Goal: Information Seeking & Learning: Learn about a topic

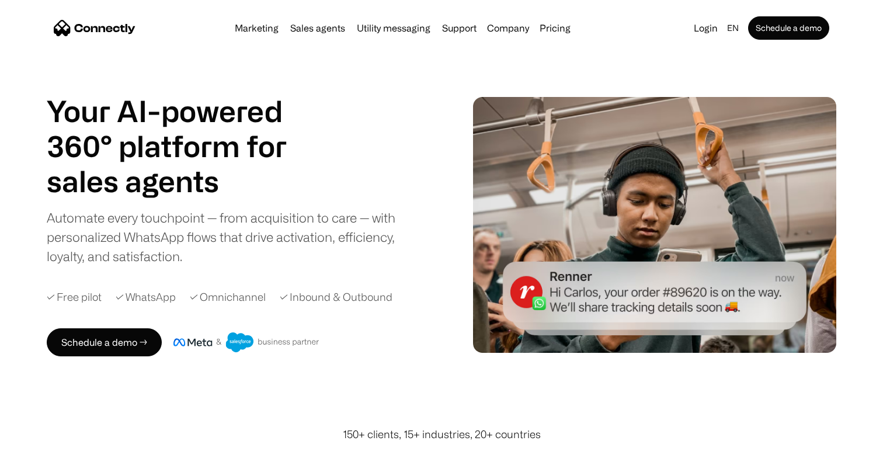
click at [232, 96] on h1 "Your AI-powered 360° platform for" at bounding box center [181, 128] width 269 height 70
click at [232, 97] on h1 "Your AI-powered 360° platform for" at bounding box center [181, 128] width 269 height 70
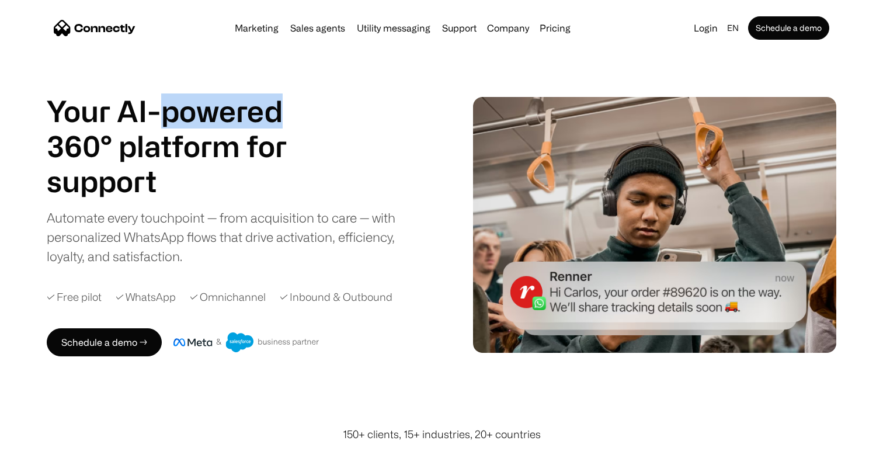
click at [232, 97] on h1 "Your AI-powered 360° platform for" at bounding box center [181, 128] width 269 height 70
click at [232, 98] on h1 "Your AI-powered 360° platform for" at bounding box center [181, 128] width 269 height 70
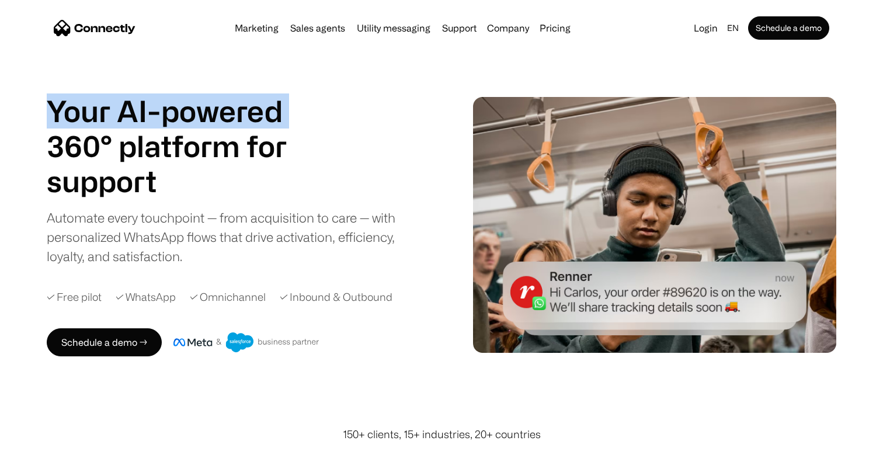
click at [232, 98] on h1 "Your AI-powered 360° platform for" at bounding box center [181, 128] width 269 height 70
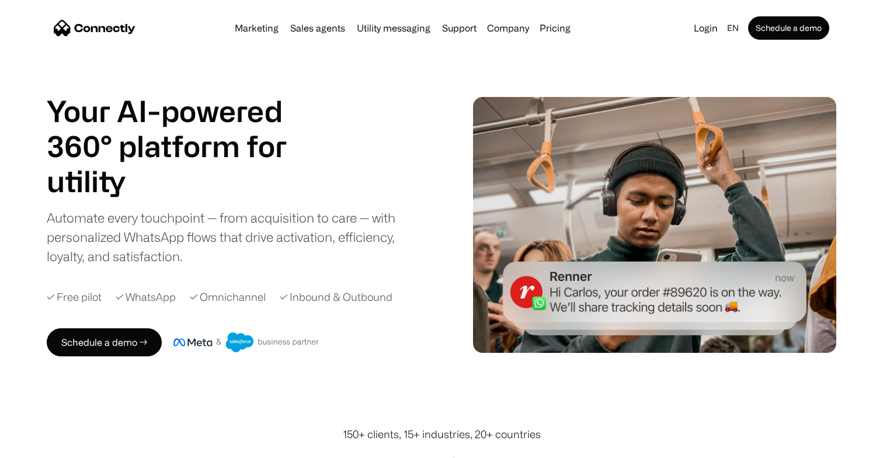
click at [191, 37] on nav "Marketing Sales agents Utility messaging Support Company About us Careers Conta…" at bounding box center [441, 27] width 775 height 23
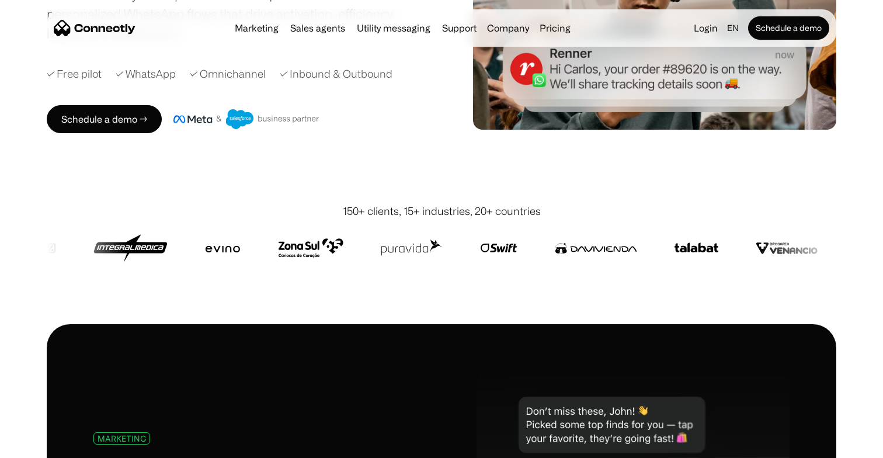
scroll to position [224, 0]
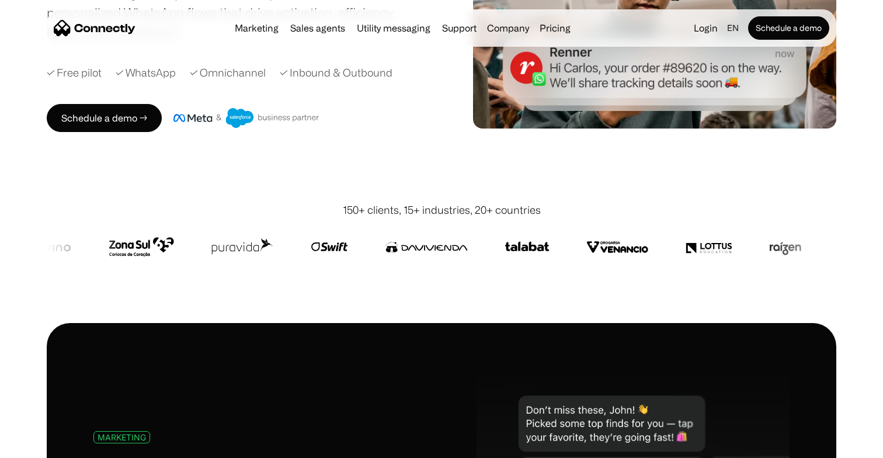
click at [478, 214] on div "150+ clients, 15+ industries, 20+ countries" at bounding box center [442, 210] width 198 height 16
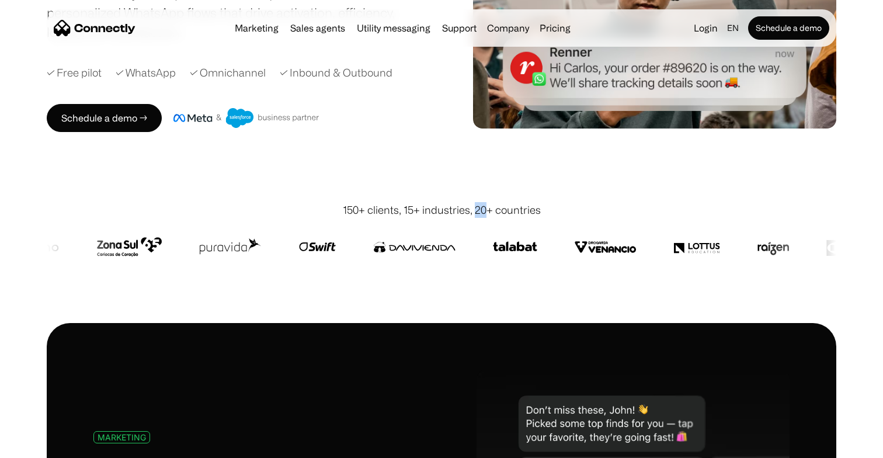
click at [478, 214] on div "150+ clients, 15+ industries, 20+ countries" at bounding box center [442, 210] width 198 height 16
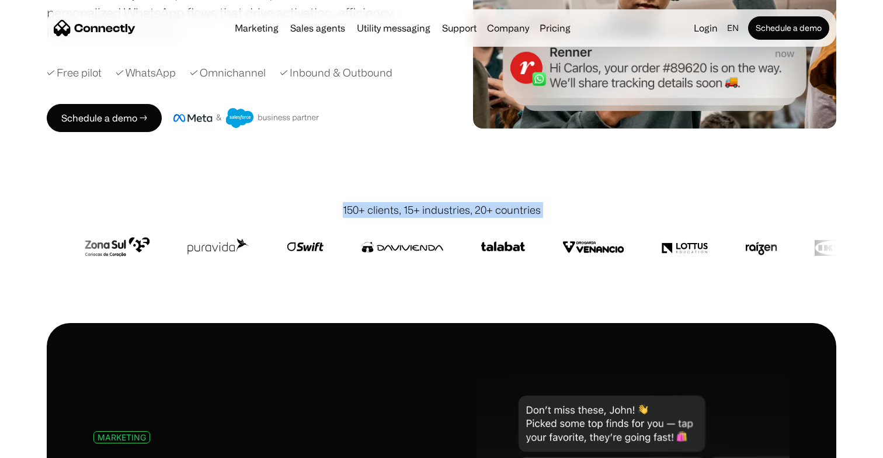
click at [478, 214] on div "150+ clients, 15+ industries, 20+ countries" at bounding box center [442, 210] width 198 height 16
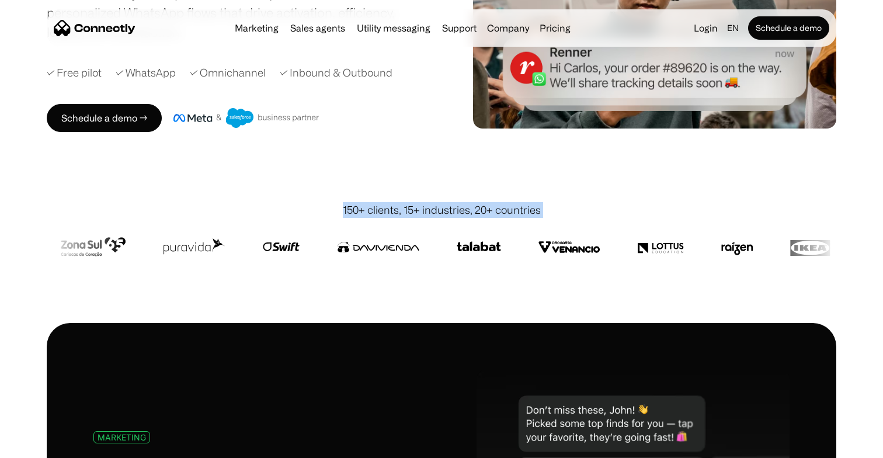
click at [478, 215] on div "150+ clients, 15+ industries, 20+ countries" at bounding box center [442, 210] width 198 height 16
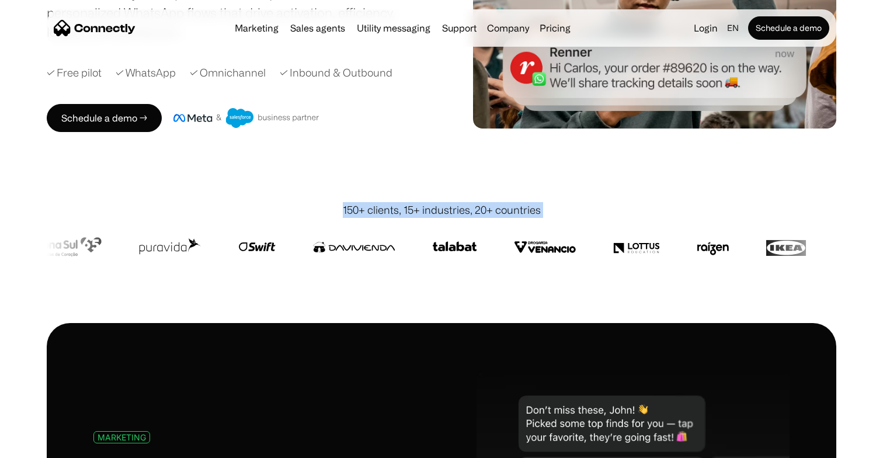
click at [478, 217] on div "150+ clients, 15+ industries, 20+ countries" at bounding box center [442, 210] width 198 height 16
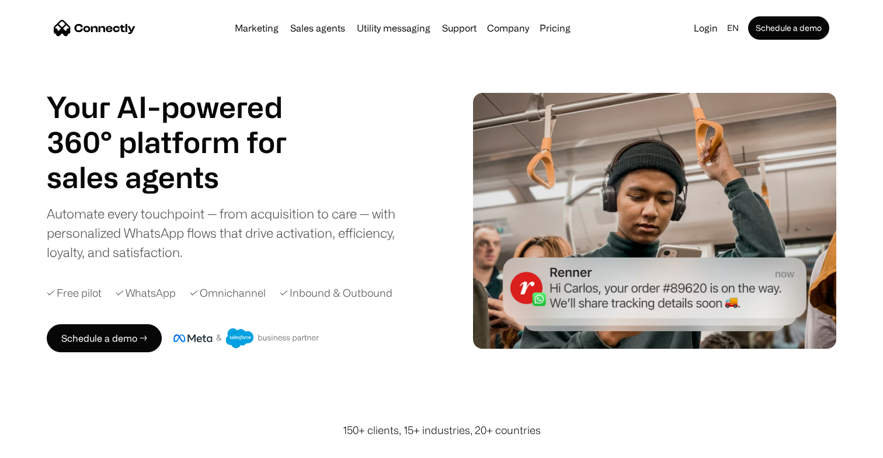
scroll to position [0, 0]
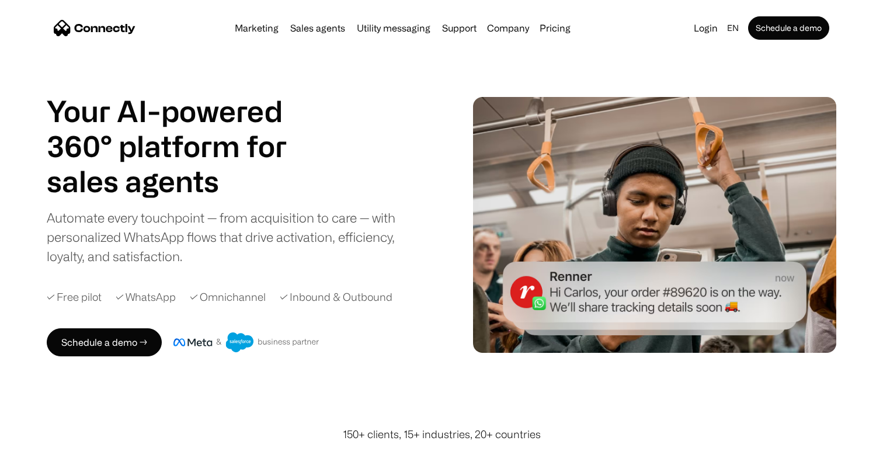
click at [556, 34] on div "Marketing Sales agents Utility messaging Support Company About us Careers Conta…" at bounding box center [402, 28] width 345 height 16
click at [556, 33] on link "Pricing" at bounding box center [555, 27] width 40 height 9
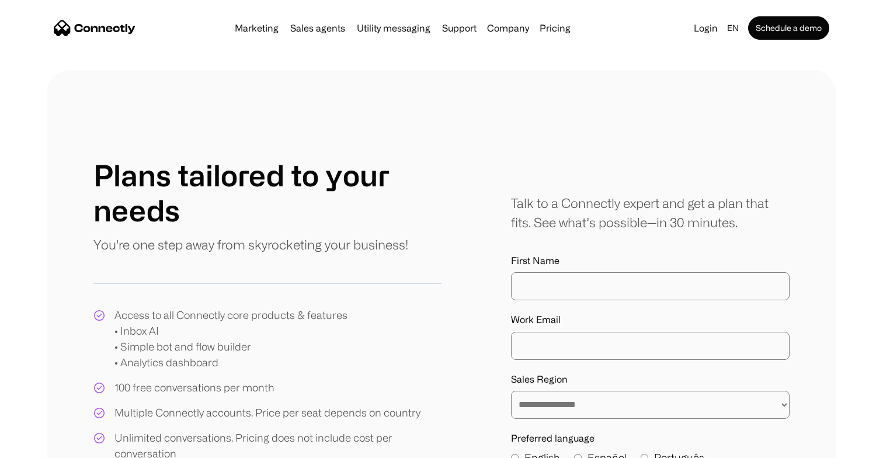
click at [130, 19] on nav "Marketing Sales agents Utility messaging Support Company About us Careers Conta…" at bounding box center [441, 27] width 775 height 23
click at [126, 23] on img "home" at bounding box center [95, 28] width 82 height 16
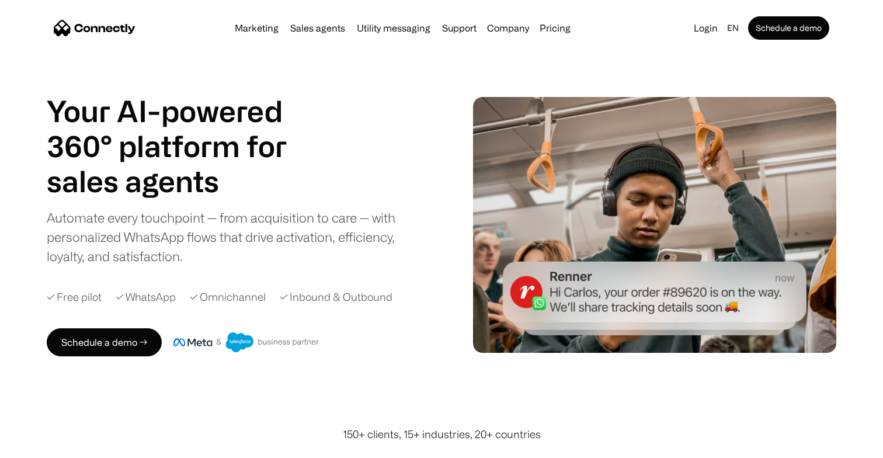
click at [343, 118] on div "Your AI-powered 360° platform for sales agents support utility sales agents Aut…" at bounding box center [231, 179] width 368 height 172
click at [269, 20] on div "Marketing Sales agents Utility messaging Support Company About us Careers Conta…" at bounding box center [402, 28] width 345 height 16
click at [268, 29] on link "Marketing" at bounding box center [256, 27] width 53 height 9
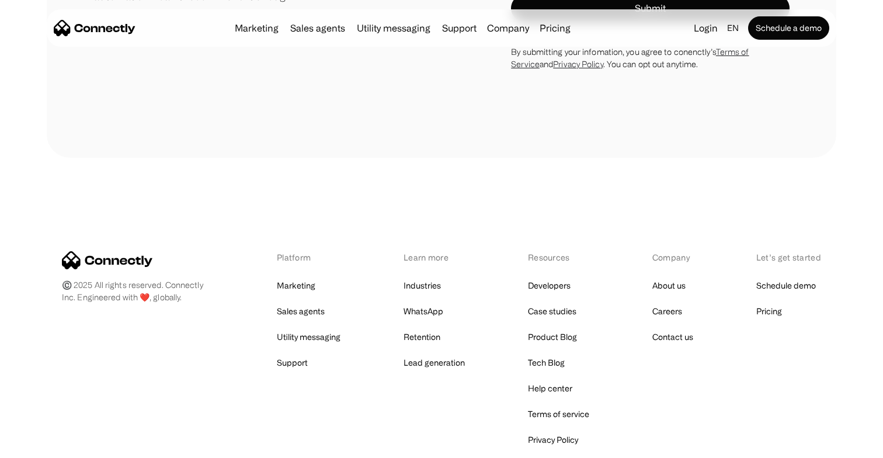
scroll to position [4197, 0]
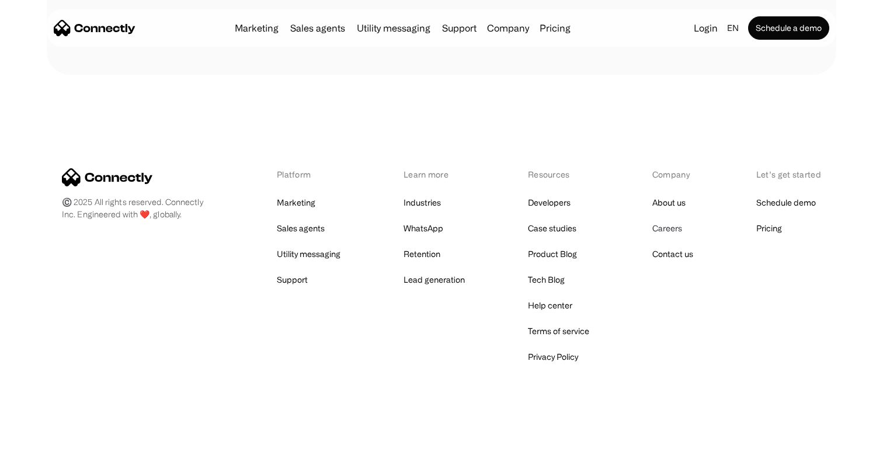
click at [660, 229] on link "Careers" at bounding box center [667, 228] width 30 height 16
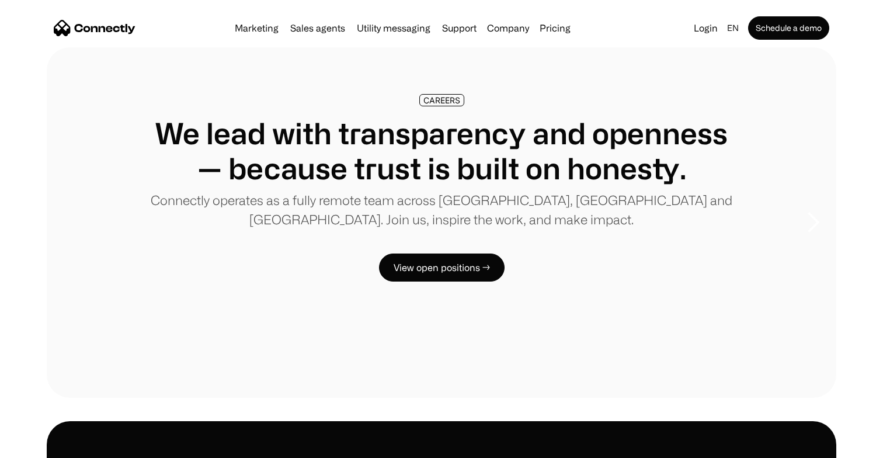
scroll to position [13, 0]
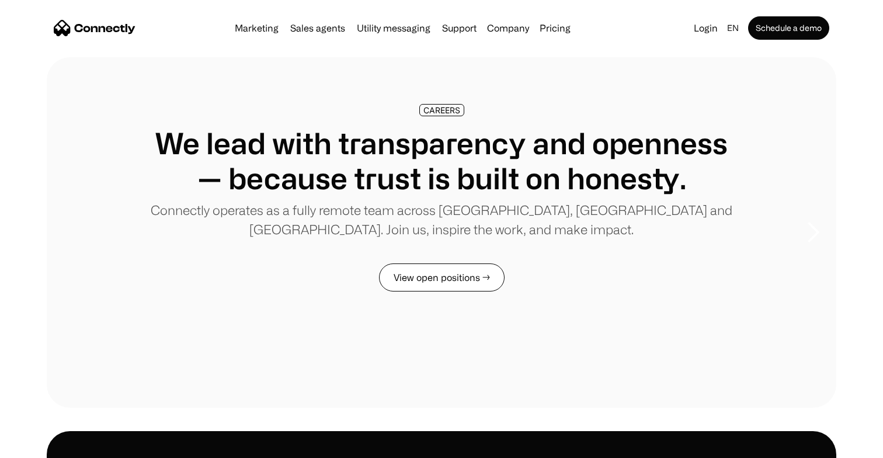
click at [463, 269] on link "View open positions →" at bounding box center [442, 277] width 126 height 28
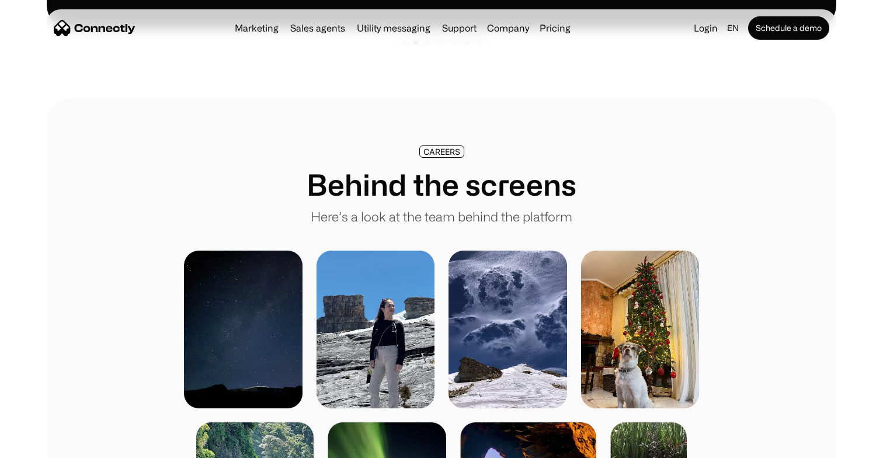
scroll to position [629, 0]
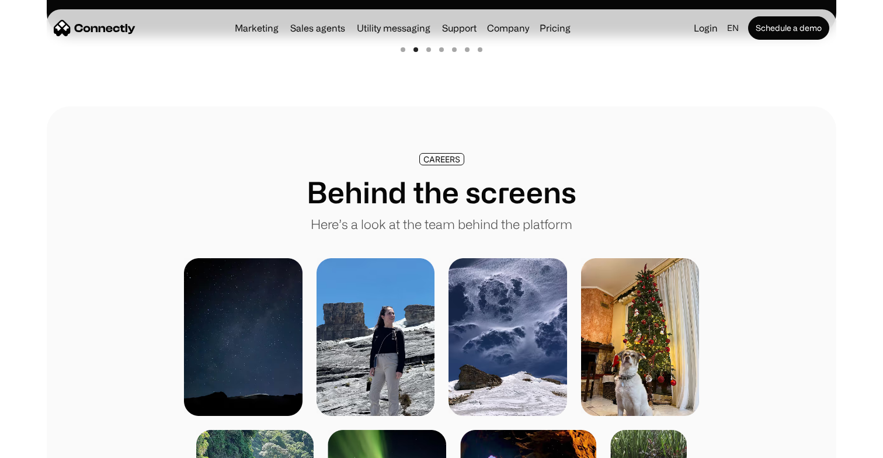
click at [427, 324] on img at bounding box center [375, 337] width 119 height 158
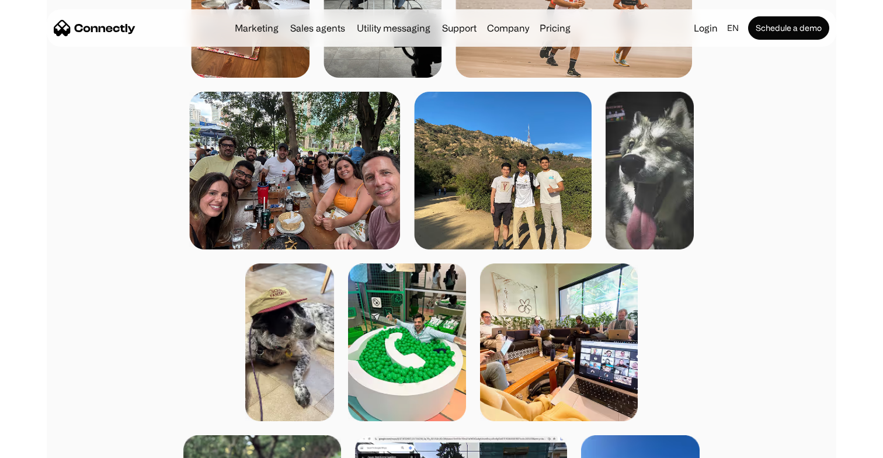
scroll to position [1310, 0]
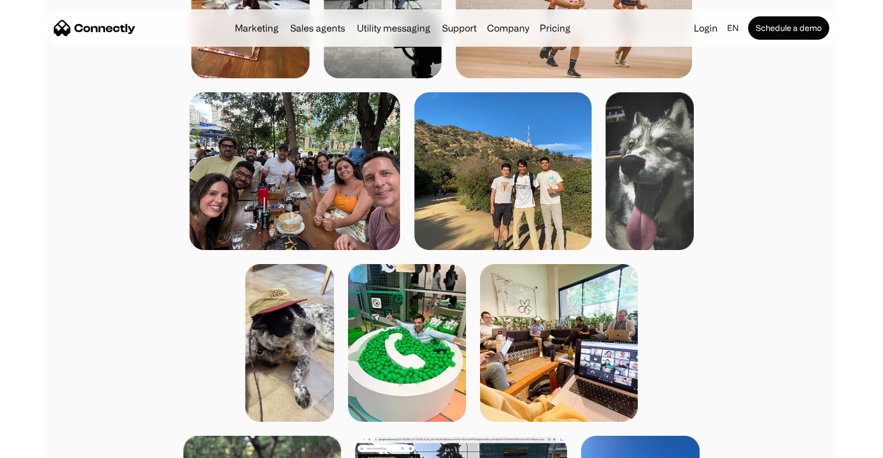
click at [308, 123] on img at bounding box center [294, 171] width 211 height 158
click at [336, 90] on div at bounding box center [441, 256] width 530 height 1359
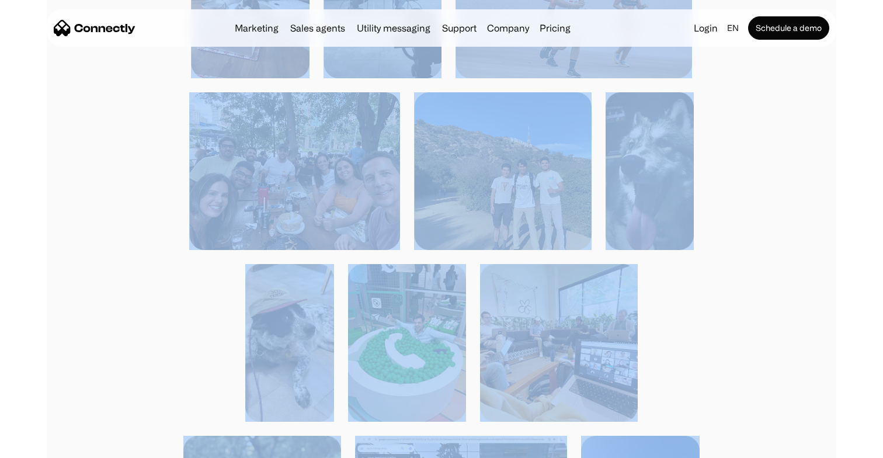
click at [336, 90] on div at bounding box center [441, 256] width 530 height 1359
click at [335, 107] on img at bounding box center [294, 171] width 211 height 158
click at [335, 129] on img at bounding box center [294, 171] width 211 height 158
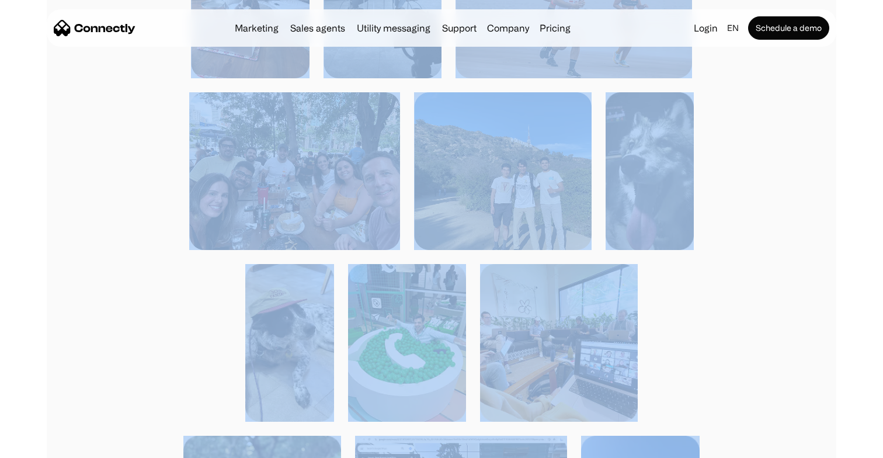
click at [349, 160] on img at bounding box center [294, 171] width 211 height 158
click at [379, 158] on img at bounding box center [294, 171] width 211 height 158
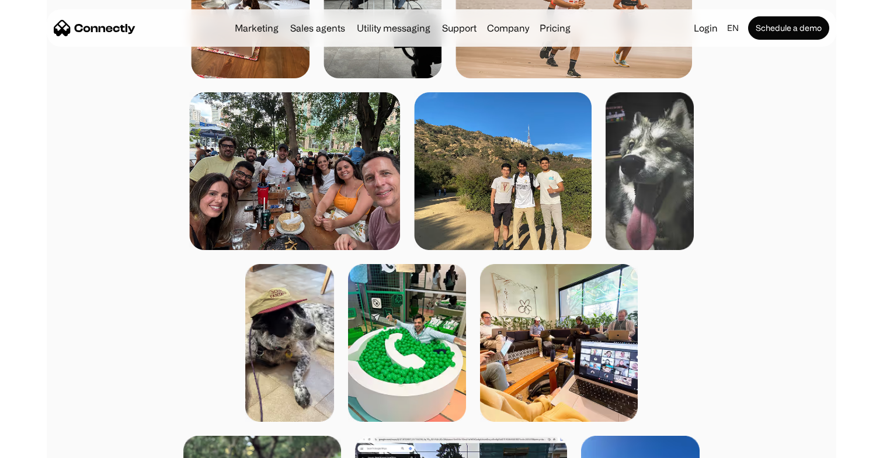
click at [148, 236] on div at bounding box center [441, 256] width 602 height 1359
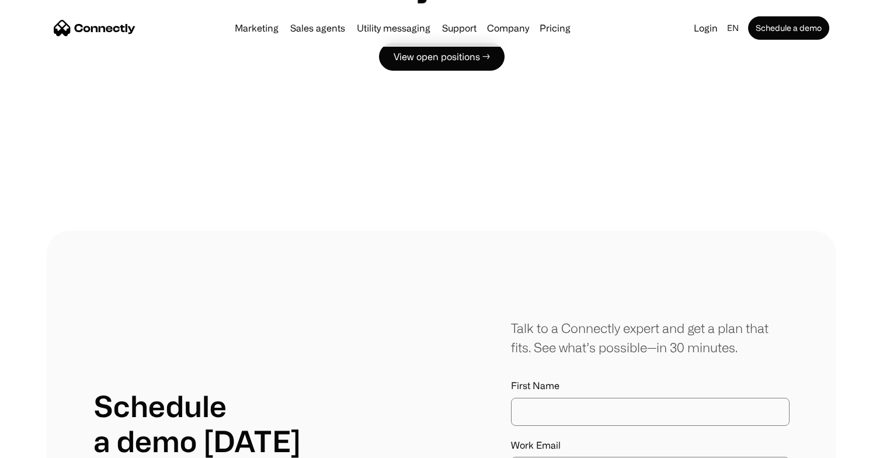
scroll to position [3290, 0]
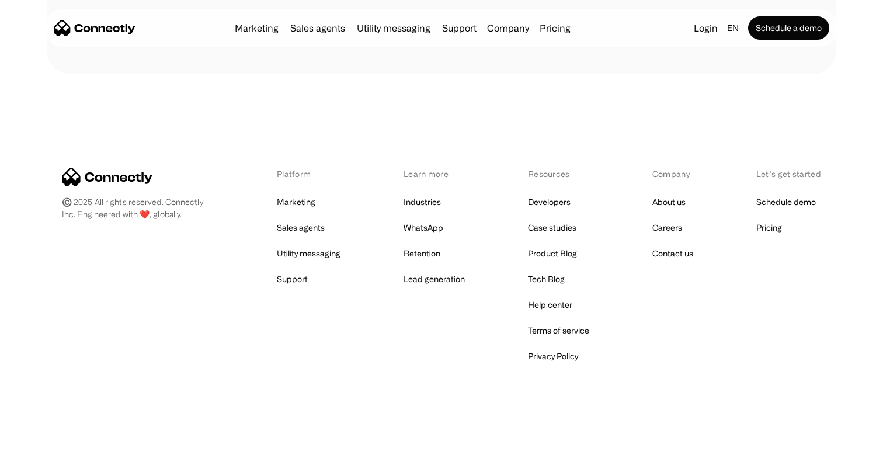
drag, startPoint x: 153, startPoint y: 174, endPoint x: 133, endPoint y: 177, distance: 20.2
click at [133, 177] on div "Platform Marketing Sales agents Utility messaging Support Learn more Industries…" at bounding box center [441, 266] width 759 height 197
click at [104, 212] on div "Platform Marketing Sales agents Utility messaging Support Learn more Industries…" at bounding box center [441, 266] width 759 height 197
